Goal: Task Accomplishment & Management: Manage account settings

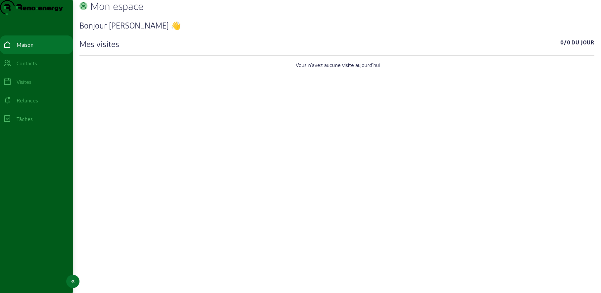
click at [11, 67] on icon at bounding box center [7, 63] width 8 height 8
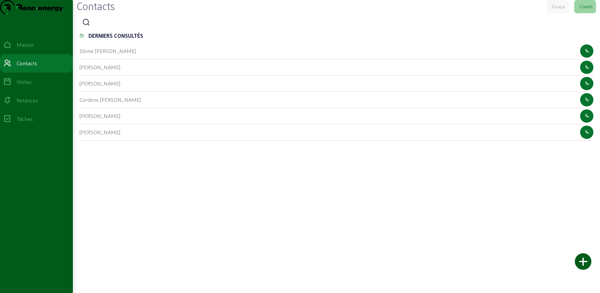
click at [89, 27] on icon at bounding box center [86, 23] width 8 height 8
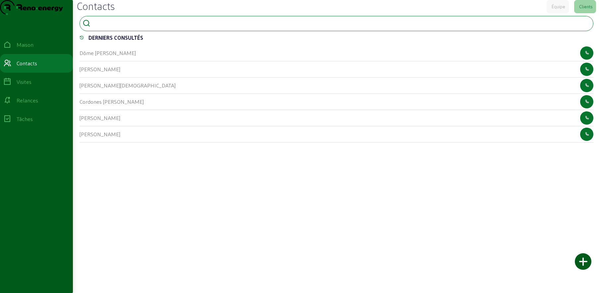
click at [110, 27] on input at bounding box center [123, 23] width 60 height 8
type input "provatas"
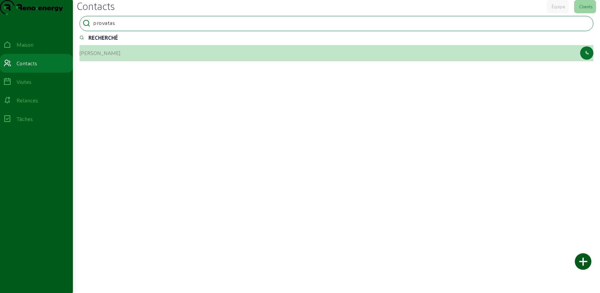
click at [94, 56] on font "[PERSON_NAME]" at bounding box center [100, 53] width 41 height 6
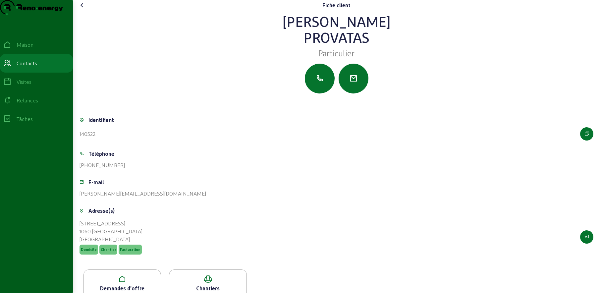
scroll to position [26, 0]
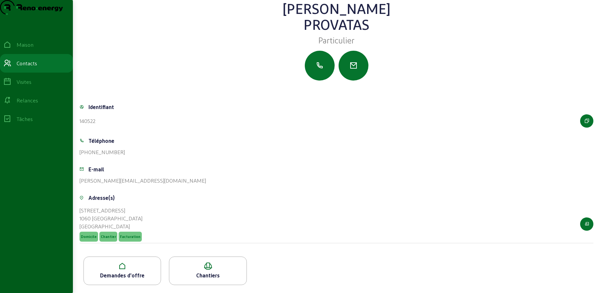
click at [146, 270] on icon at bounding box center [122, 266] width 77 height 8
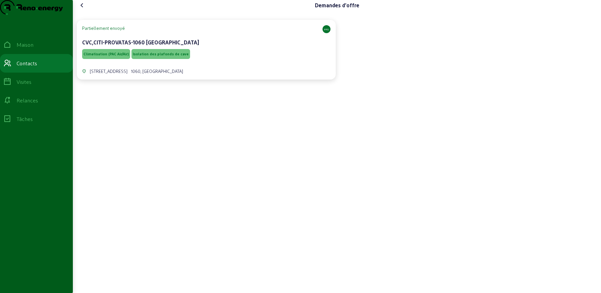
click at [223, 60] on div "Climatisation (PAC Air/Air) Isolation des plafonds de cave" at bounding box center [206, 54] width 249 height 13
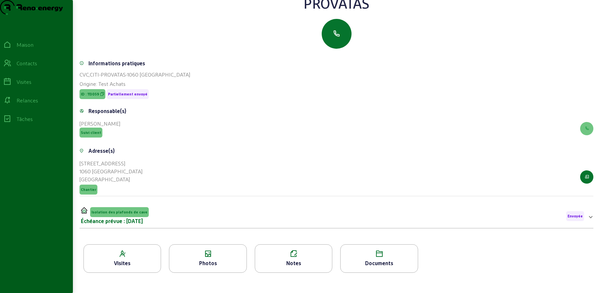
scroll to position [85, 0]
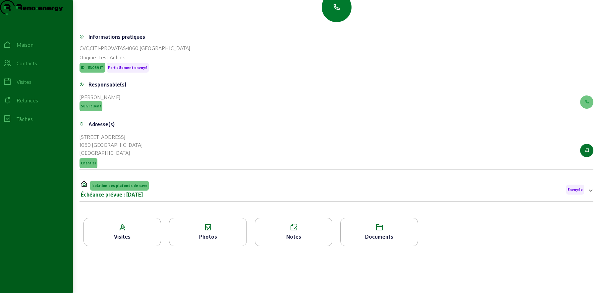
click at [341, 12] on button "button" at bounding box center [337, 7] width 30 height 30
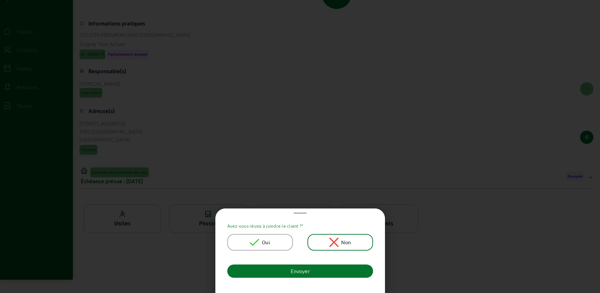
scroll to position [0, 0]
click at [273, 240] on div "Oui" at bounding box center [260, 242] width 66 height 17
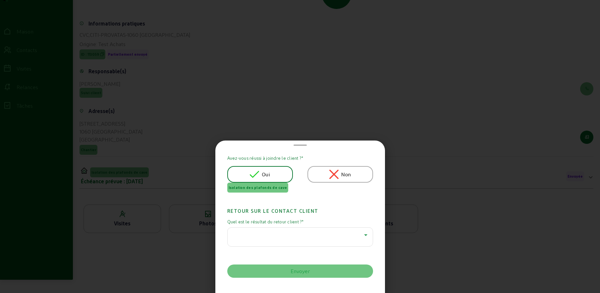
click at [350, 237] on div at bounding box center [298, 235] width 131 height 8
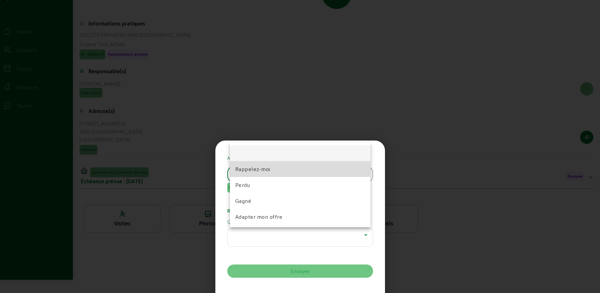
click at [257, 165] on span "Rappelez-moi" at bounding box center [252, 169] width 35 height 8
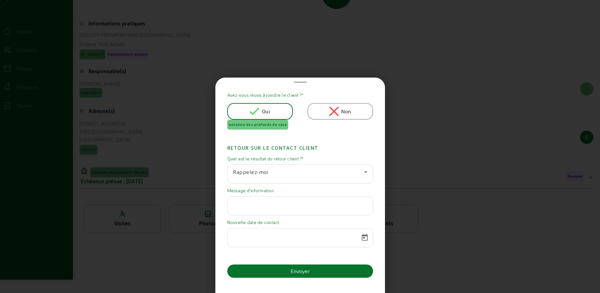
click at [250, 208] on div at bounding box center [300, 206] width 135 height 19
paste input "J'ai eu l'info que je dois obtenir l'accord de la copropriété pour le projet do…"
type input "J'ai eu l'info que je dois obtenir l'accord de la copropriété pour le projet do…"
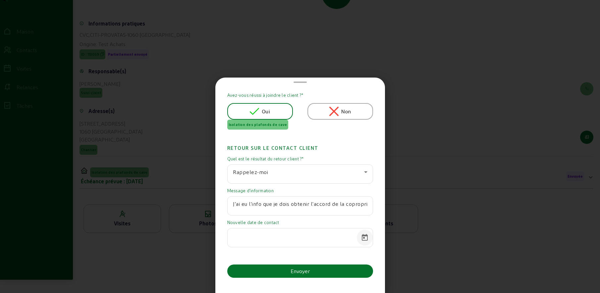
click at [361, 238] on span "Calendrier ouvert" at bounding box center [365, 238] width 16 height 16
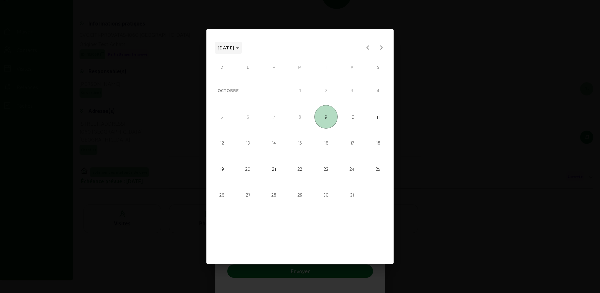
click at [239, 48] on polygon "Choisissez le mois et l'année" at bounding box center [237, 48] width 3 height 2
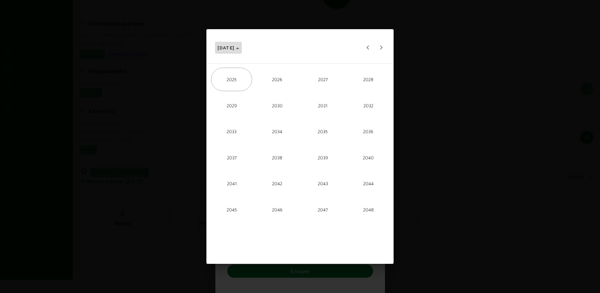
click at [239, 48] on polygon "Choose date" at bounding box center [237, 48] width 3 height 2
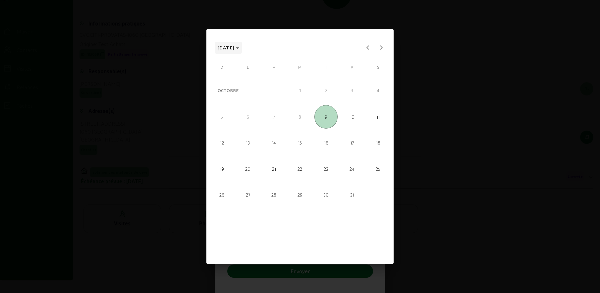
click at [229, 48] on font "[DATE]" at bounding box center [226, 48] width 17 height 6
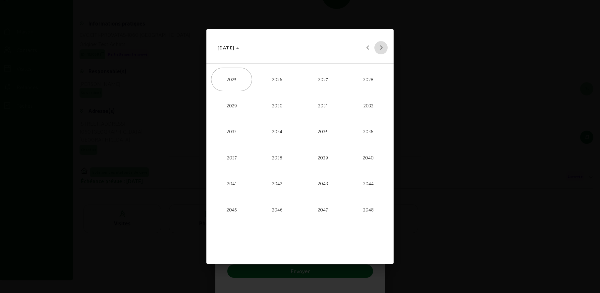
click at [380, 46] on button "Next 24 years" at bounding box center [380, 47] width 13 height 13
click at [234, 48] on font "[DATE]" at bounding box center [226, 48] width 17 height 6
click at [381, 48] on button "Next month" at bounding box center [380, 47] width 13 height 13
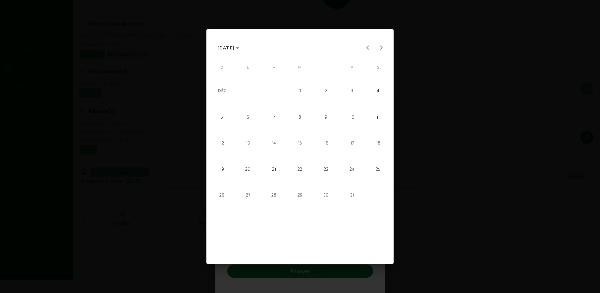
click at [325, 196] on font "30" at bounding box center [325, 194] width 5 height 5
type input "[DATE]"
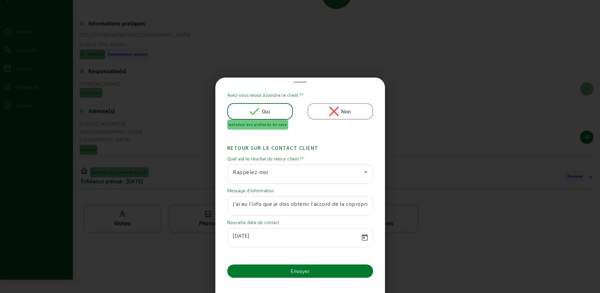
click at [312, 272] on button "Envoyer" at bounding box center [300, 270] width 146 height 13
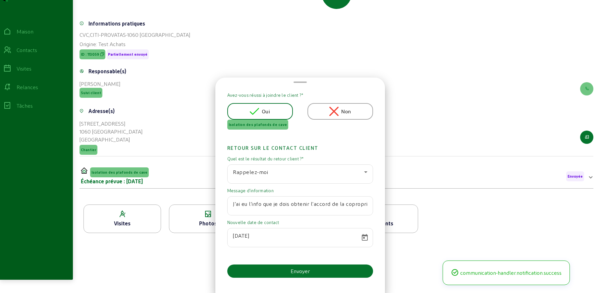
scroll to position [77, 0]
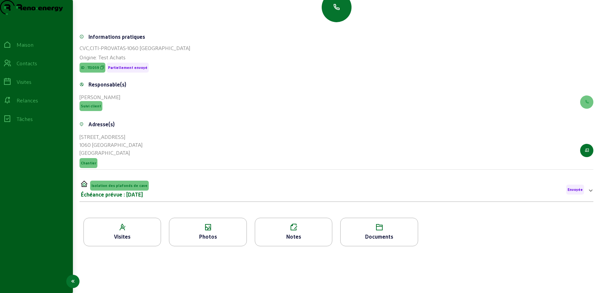
click at [29, 103] on font "Relances" at bounding box center [28, 100] width 22 height 6
